Goal: Find specific page/section: Find specific page/section

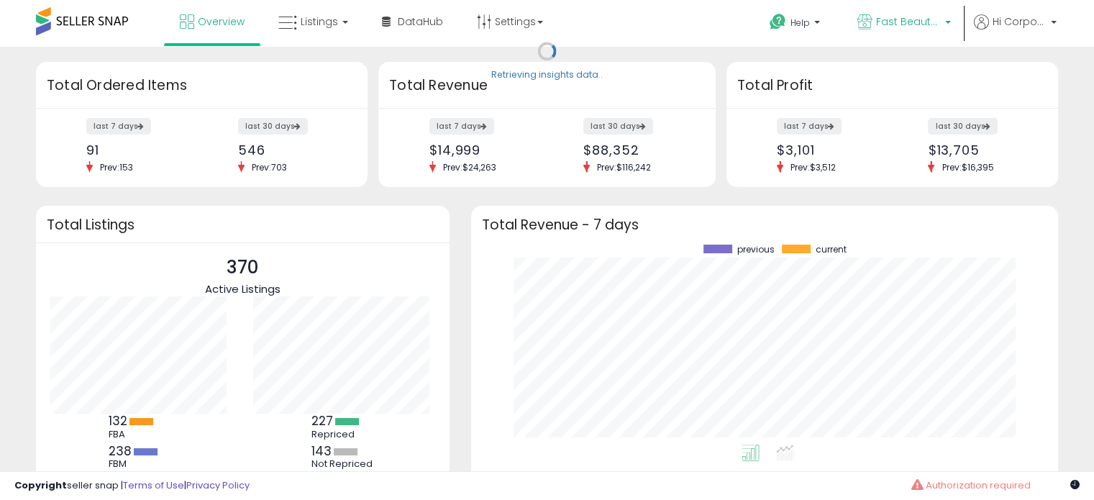
scroll to position [199, 558]
click at [879, 34] on link "Fast Beauty ([GEOGRAPHIC_DATA])" at bounding box center [904, 23] width 115 height 47
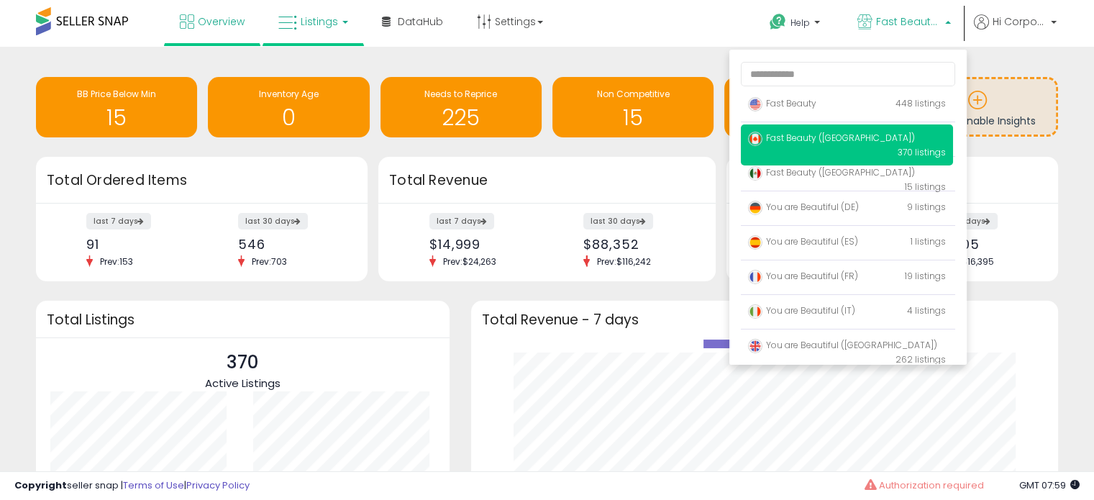
click at [340, 19] on link "Listings" at bounding box center [313, 21] width 91 height 43
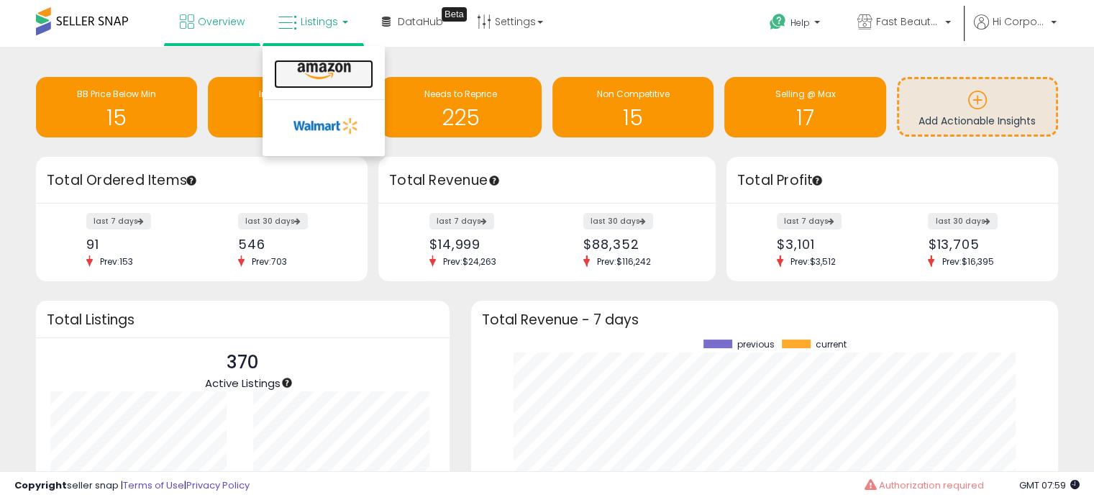
click at [311, 80] on icon at bounding box center [324, 71] width 63 height 19
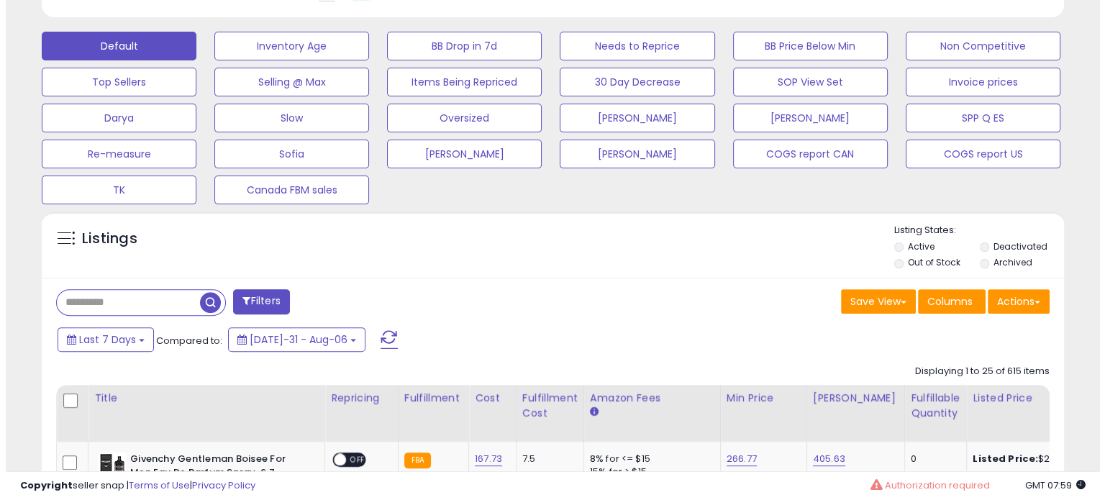
scroll to position [432, 0]
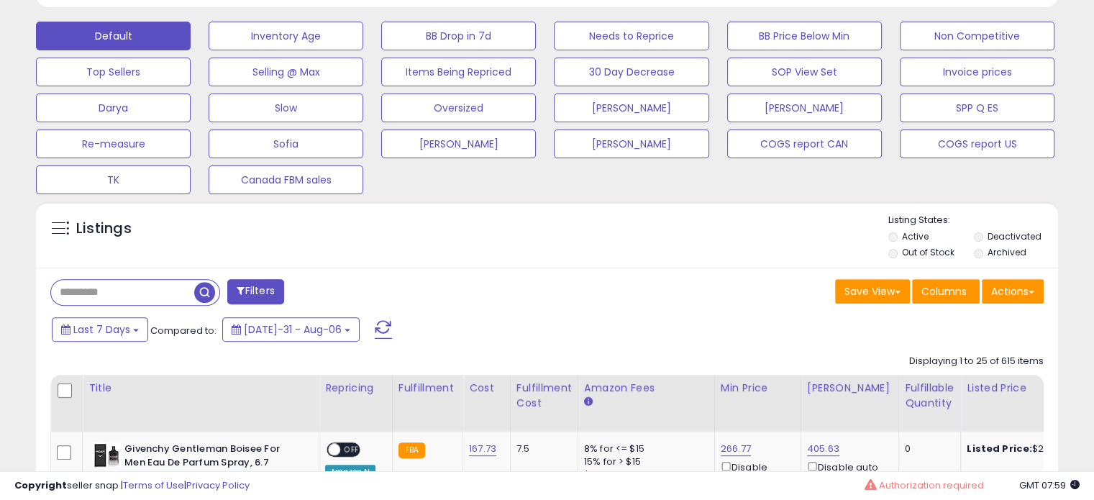
click at [248, 290] on button "Filters" at bounding box center [255, 291] width 56 height 25
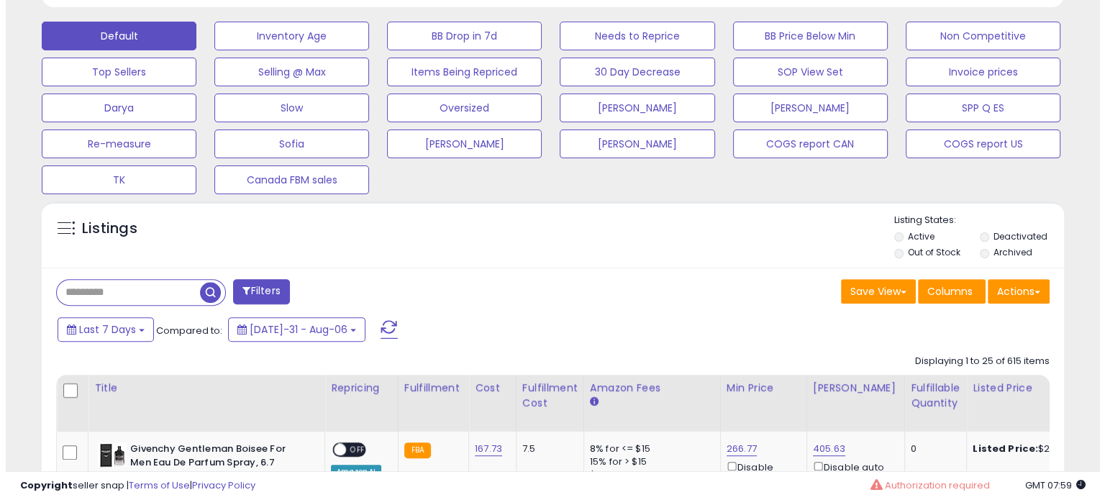
scroll to position [294, 599]
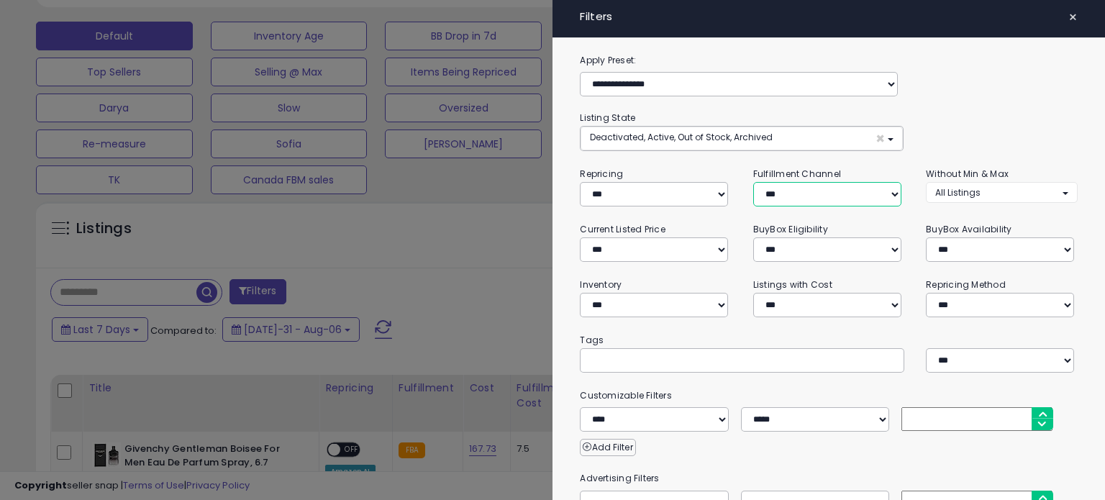
click at [780, 189] on select "*** *** *** ***" at bounding box center [827, 194] width 148 height 24
click at [753, 182] on select "*** *** *** ***" at bounding box center [827, 194] width 148 height 24
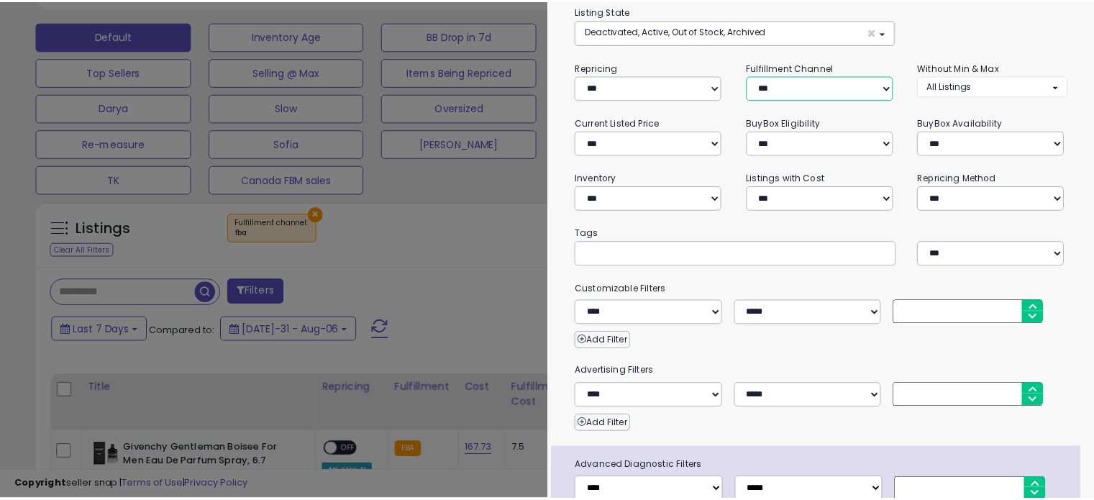
scroll to position [194, 0]
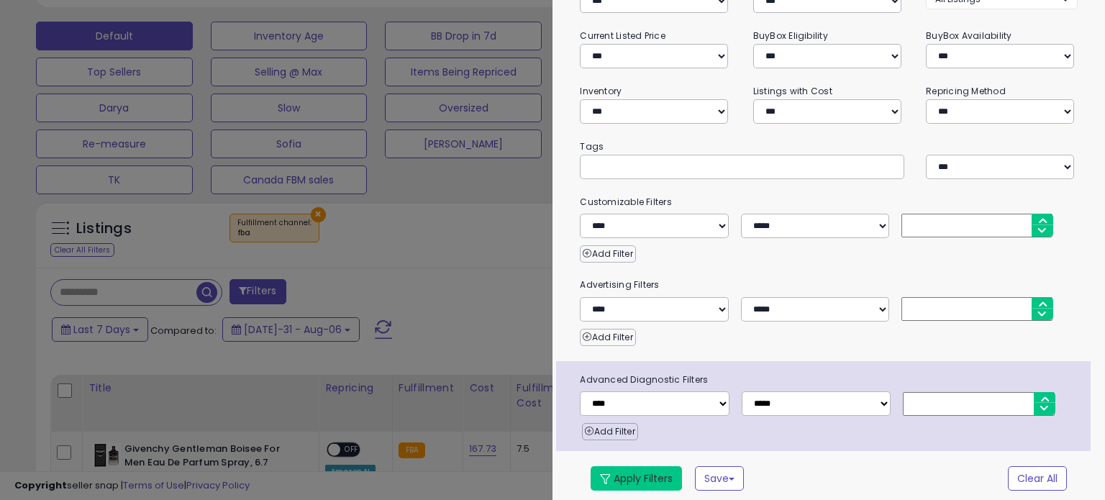
click at [645, 472] on button "Apply Filters" at bounding box center [636, 478] width 91 height 24
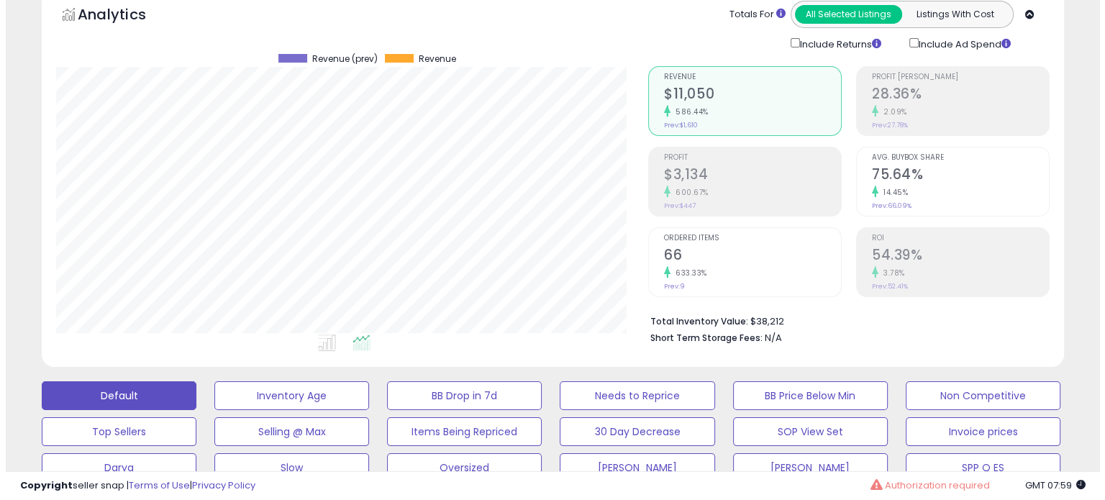
scroll to position [294, 591]
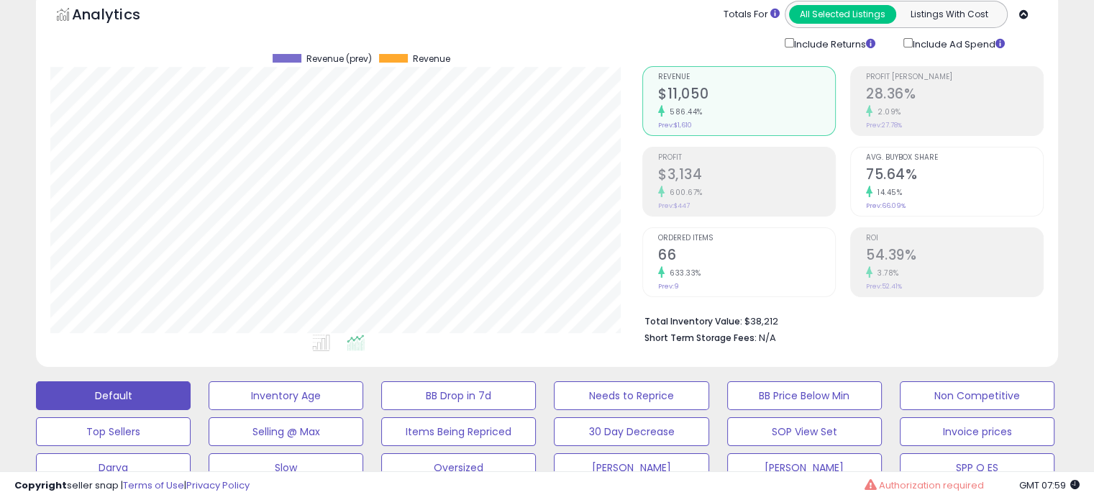
click at [684, 253] on h2 "66" at bounding box center [746, 256] width 177 height 19
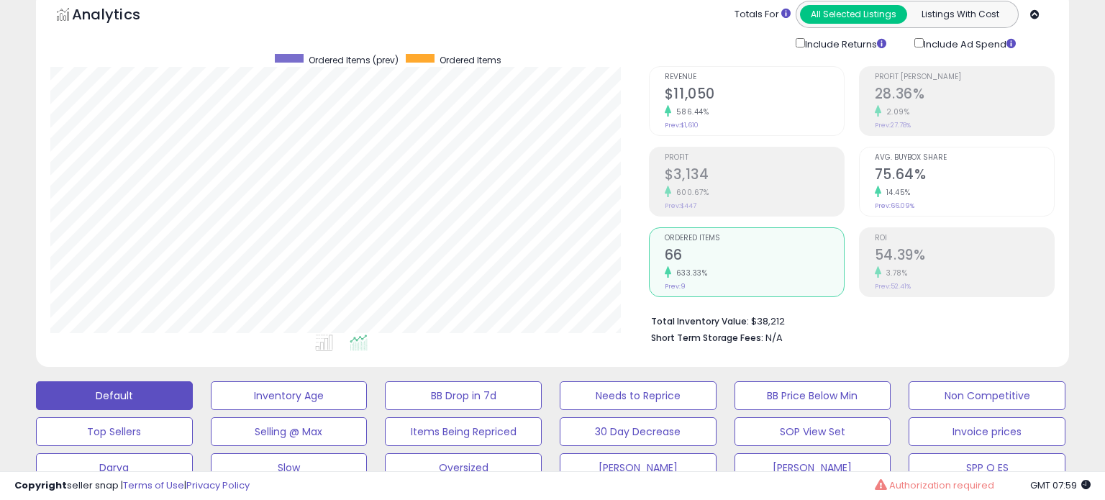
scroll to position [719287, 718990]
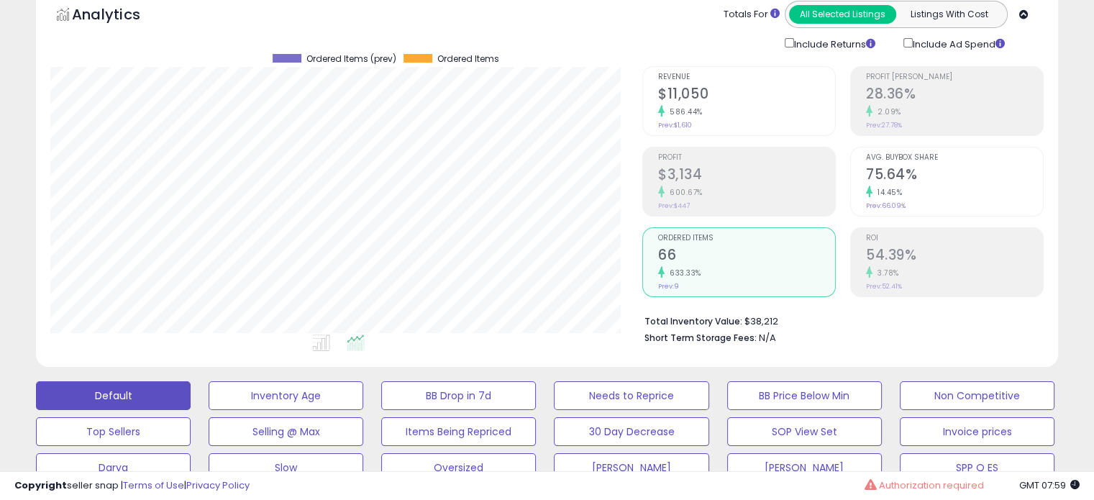
click at [694, 122] on div "Revenue $11,050 586.44% Prev: $1,610" at bounding box center [746, 99] width 177 height 65
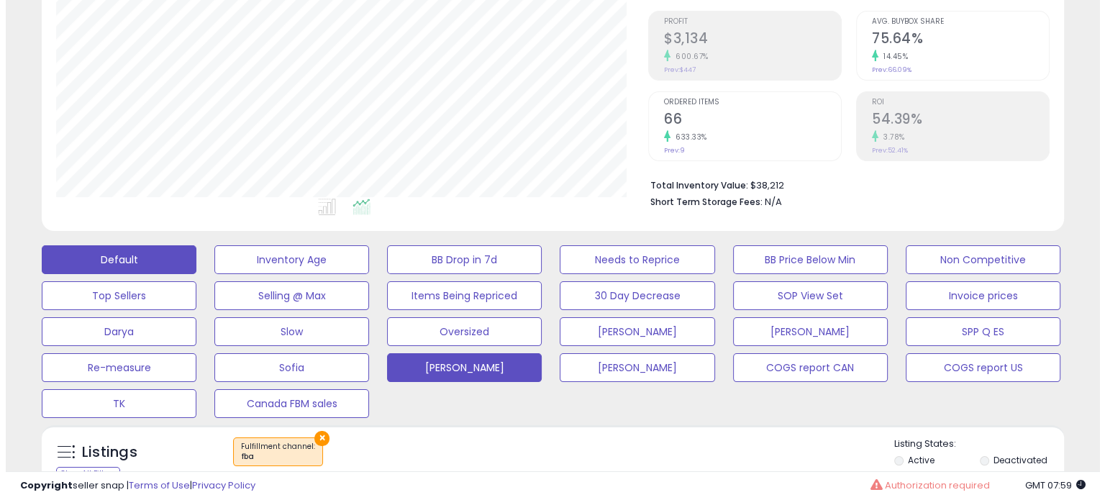
scroll to position [360, 0]
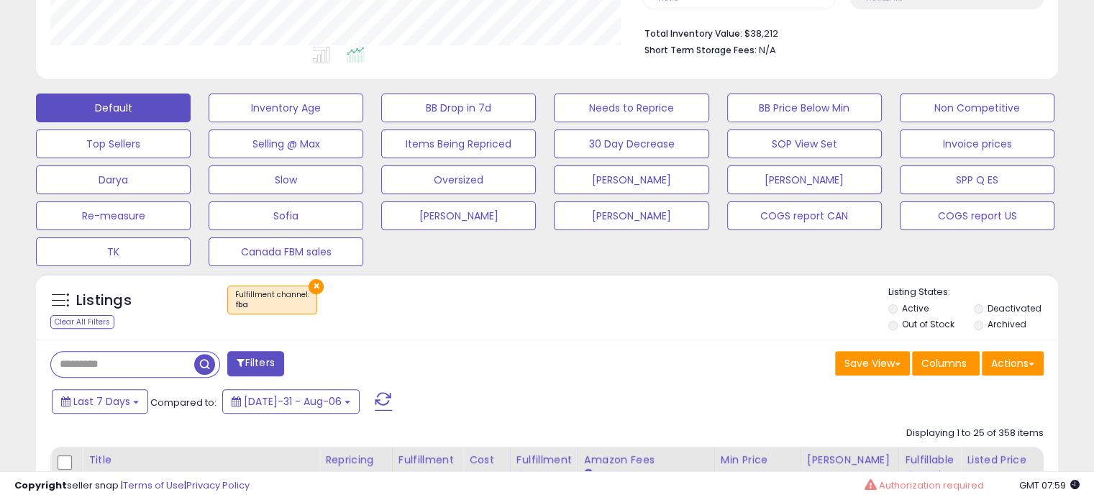
click at [267, 358] on button "Filters" at bounding box center [255, 363] width 56 height 25
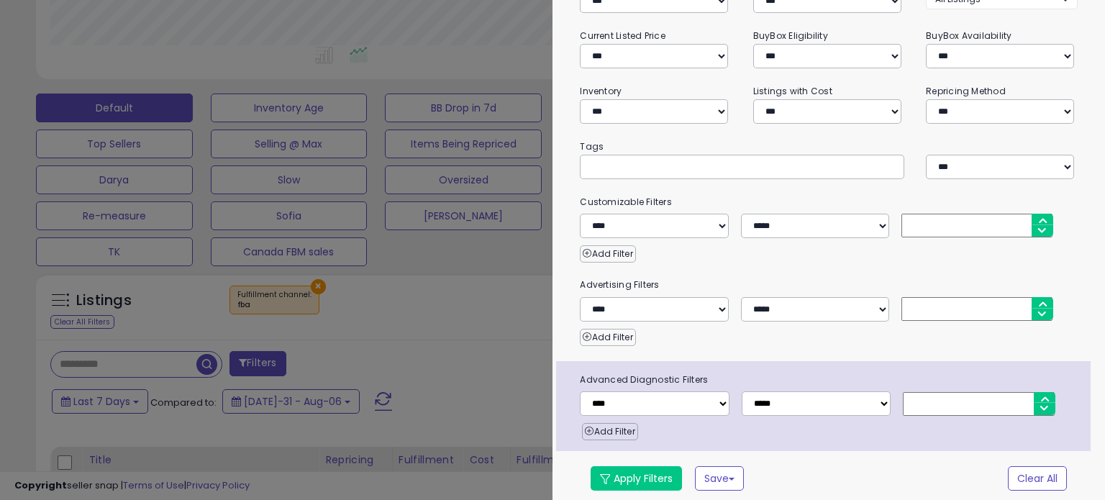
scroll to position [294, 599]
click at [774, 54] on select "**********" at bounding box center [827, 57] width 148 height 24
click at [779, 9] on select "*** *** *** ***" at bounding box center [827, 1] width 148 height 24
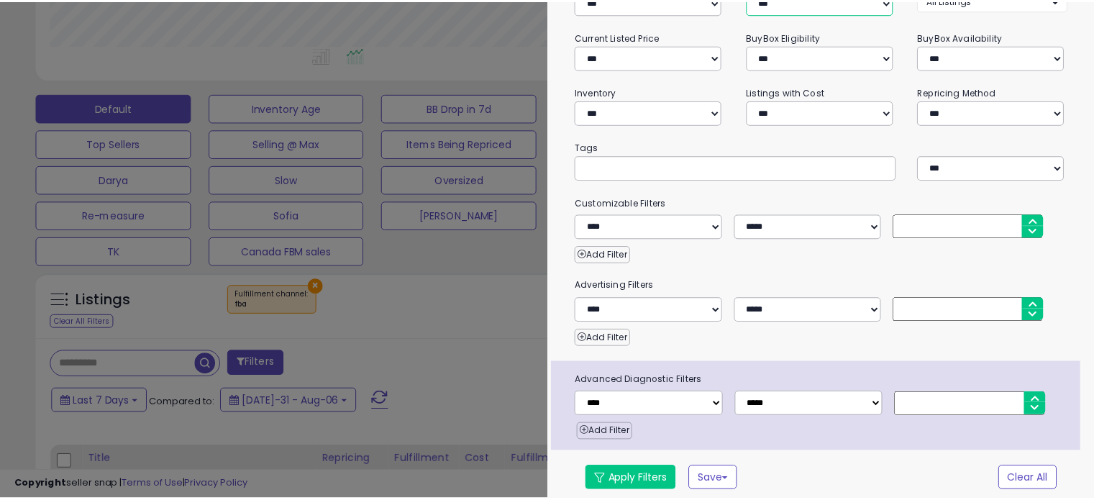
scroll to position [181, 0]
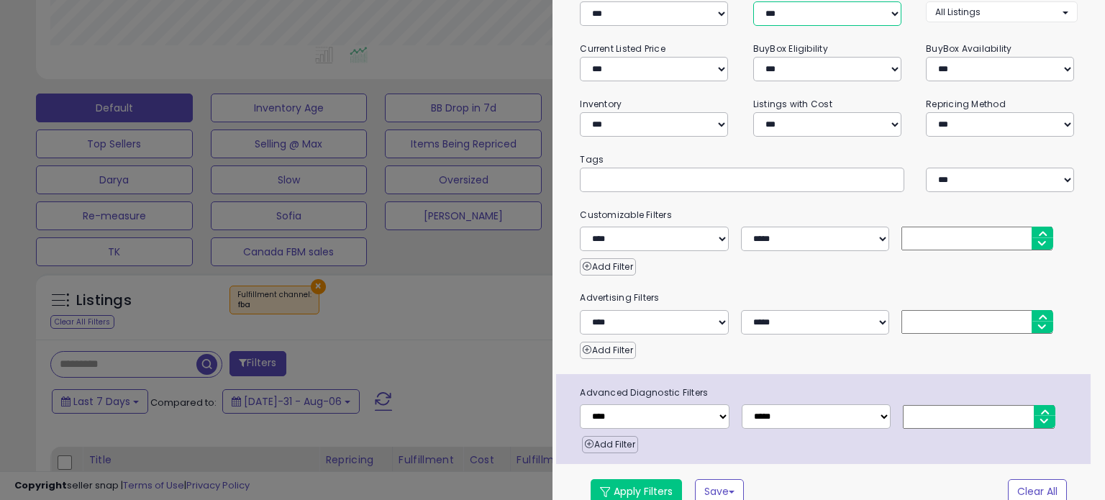
select select "***"
click at [753, 1] on select "*** *** *** ***" at bounding box center [827, 13] width 148 height 24
click at [650, 486] on button "Apply Filters" at bounding box center [636, 491] width 91 height 24
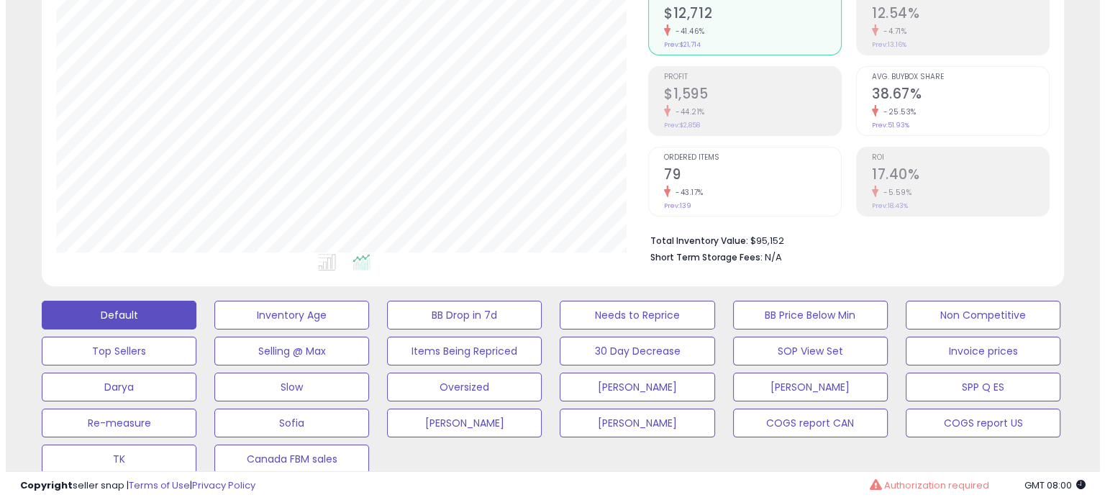
scroll to position [144, 0]
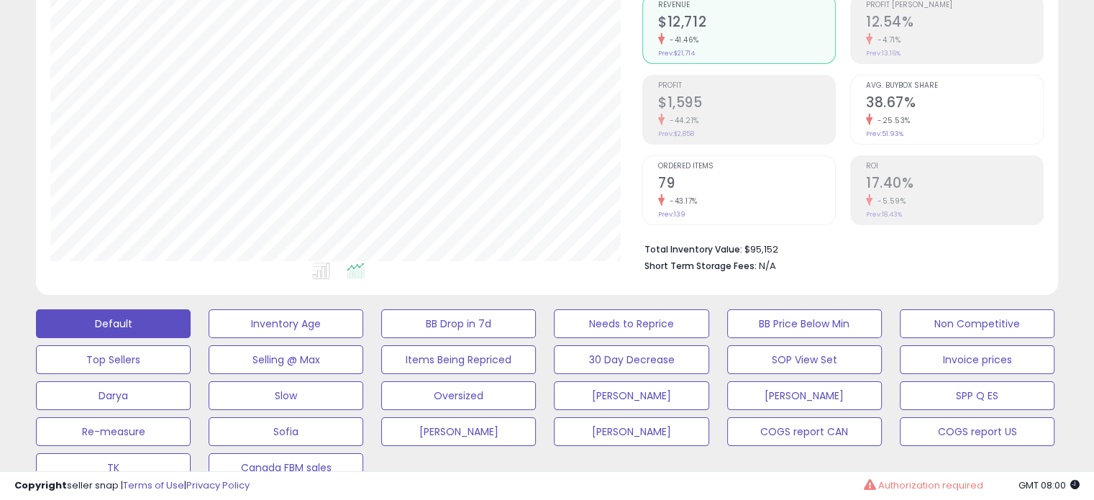
click at [697, 185] on h2 "79" at bounding box center [746, 184] width 177 height 19
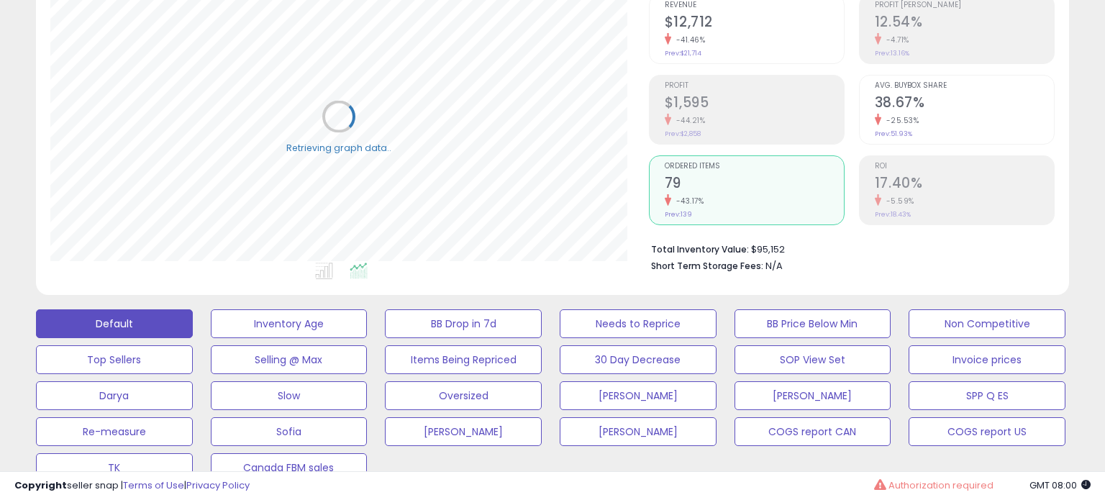
scroll to position [0, 0]
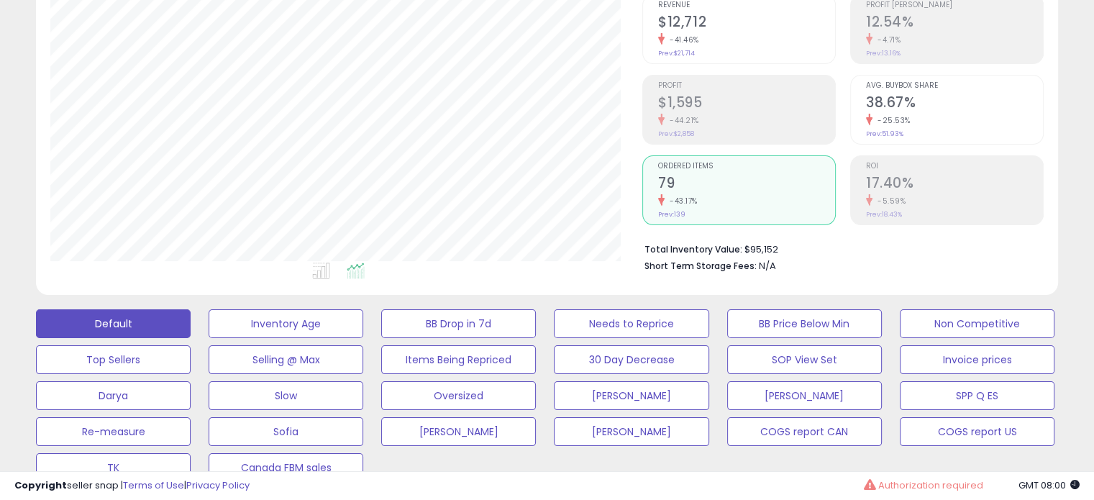
click at [646, 54] on li "Revenue $12,712 -41.46% Prev: $21,714" at bounding box center [740, 29] width 194 height 70
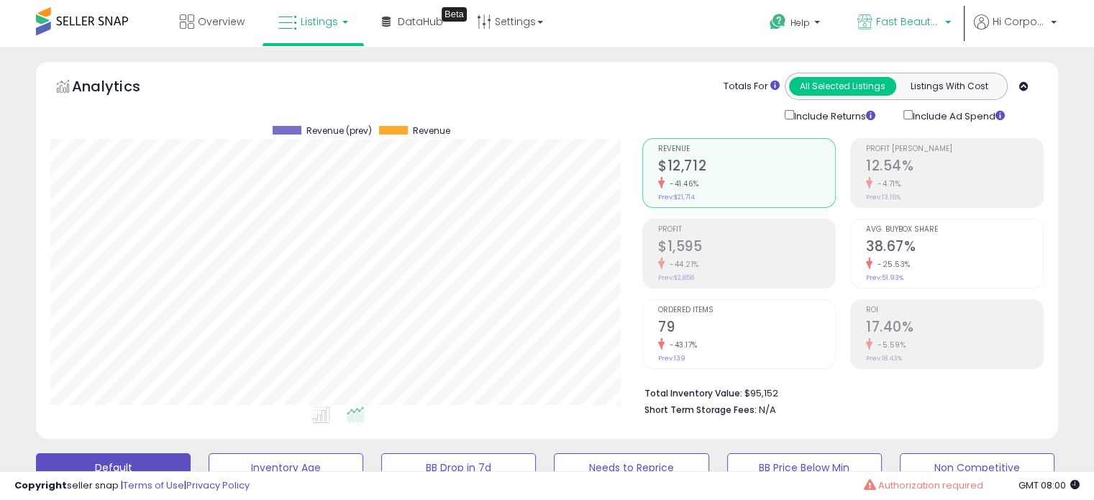
click at [910, 34] on link "Fast Beauty ([GEOGRAPHIC_DATA])" at bounding box center [904, 23] width 115 height 47
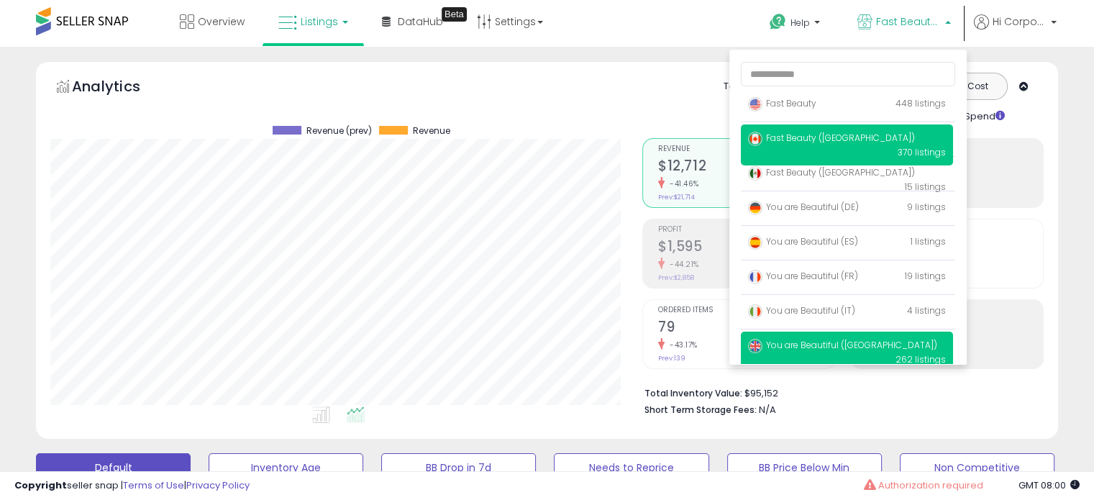
click at [817, 350] on span "You are Beautiful ([GEOGRAPHIC_DATA])" at bounding box center [842, 345] width 189 height 12
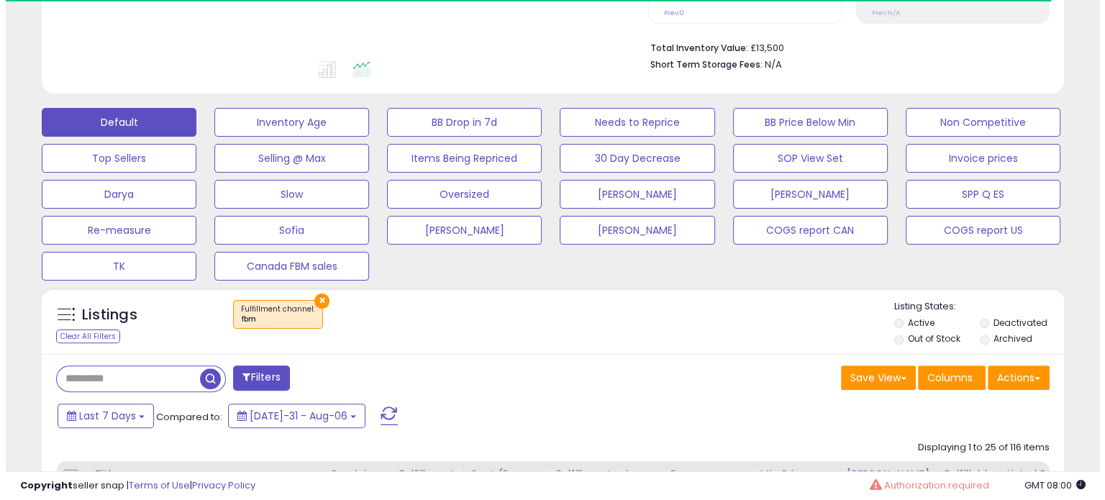
scroll to position [360, 0]
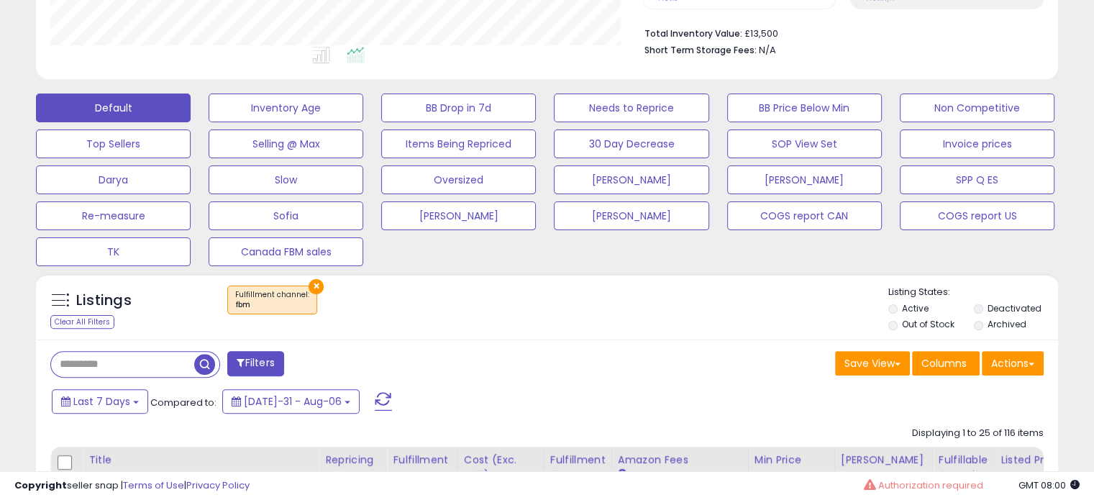
click at [309, 281] on button "×" at bounding box center [316, 286] width 15 height 15
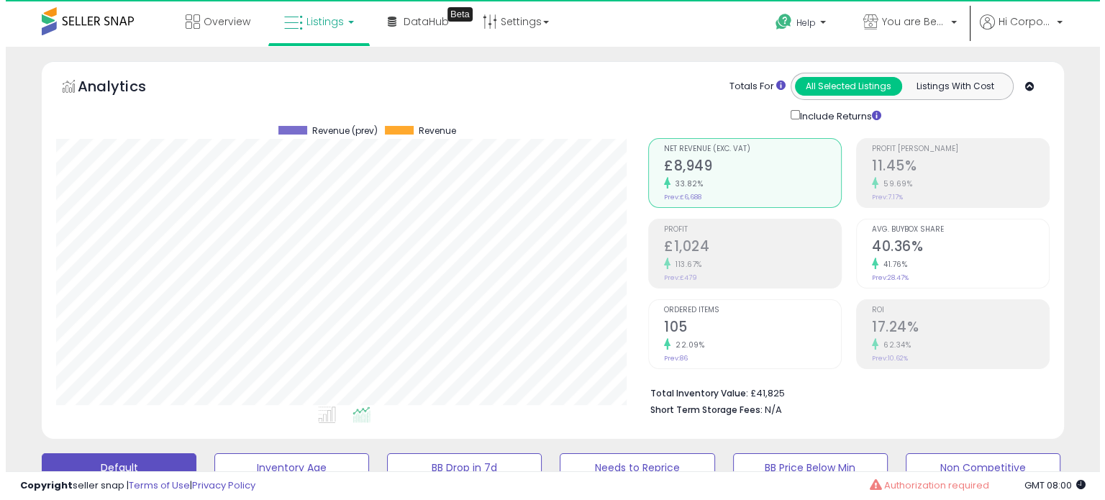
scroll to position [294, 591]
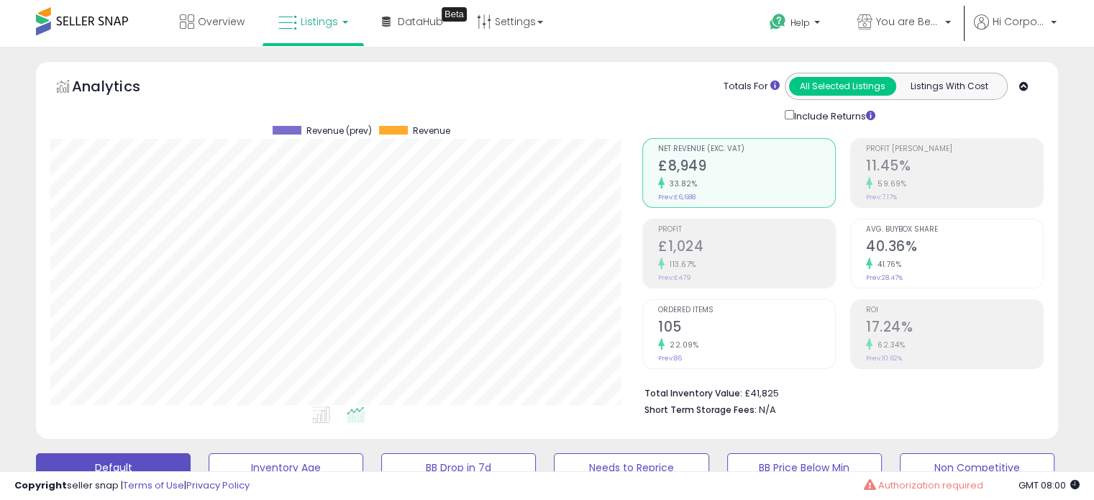
click at [745, 345] on div "22.09%" at bounding box center [746, 345] width 177 height 14
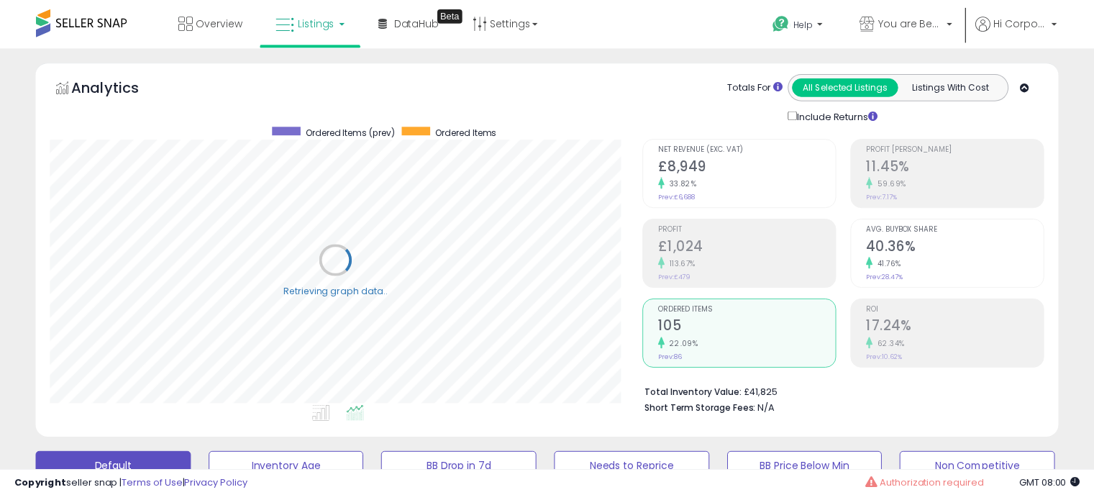
scroll to position [719287, 718990]
